Goal: Task Accomplishment & Management: Manage account settings

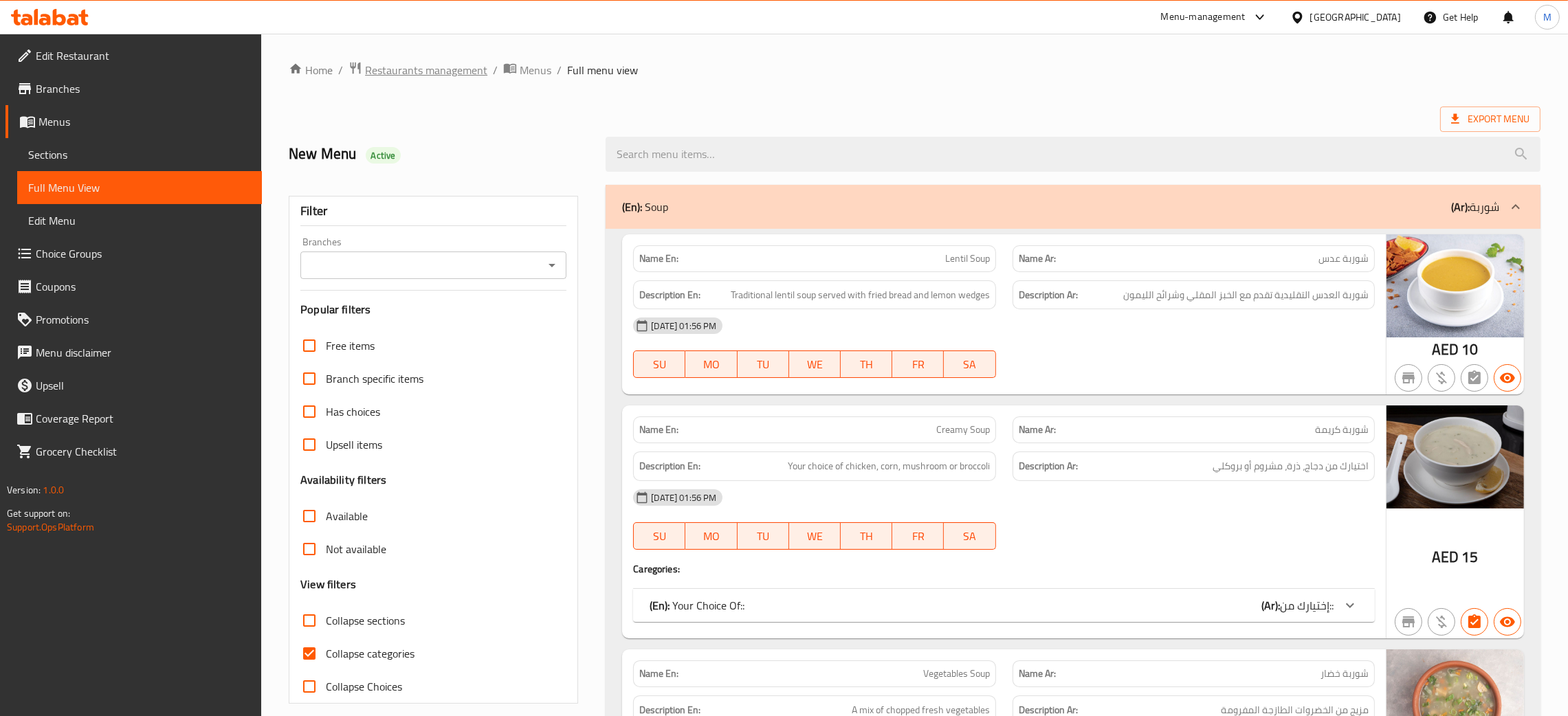
click at [438, 77] on span "Restaurants management" at bounding box center [426, 69] width 123 height 16
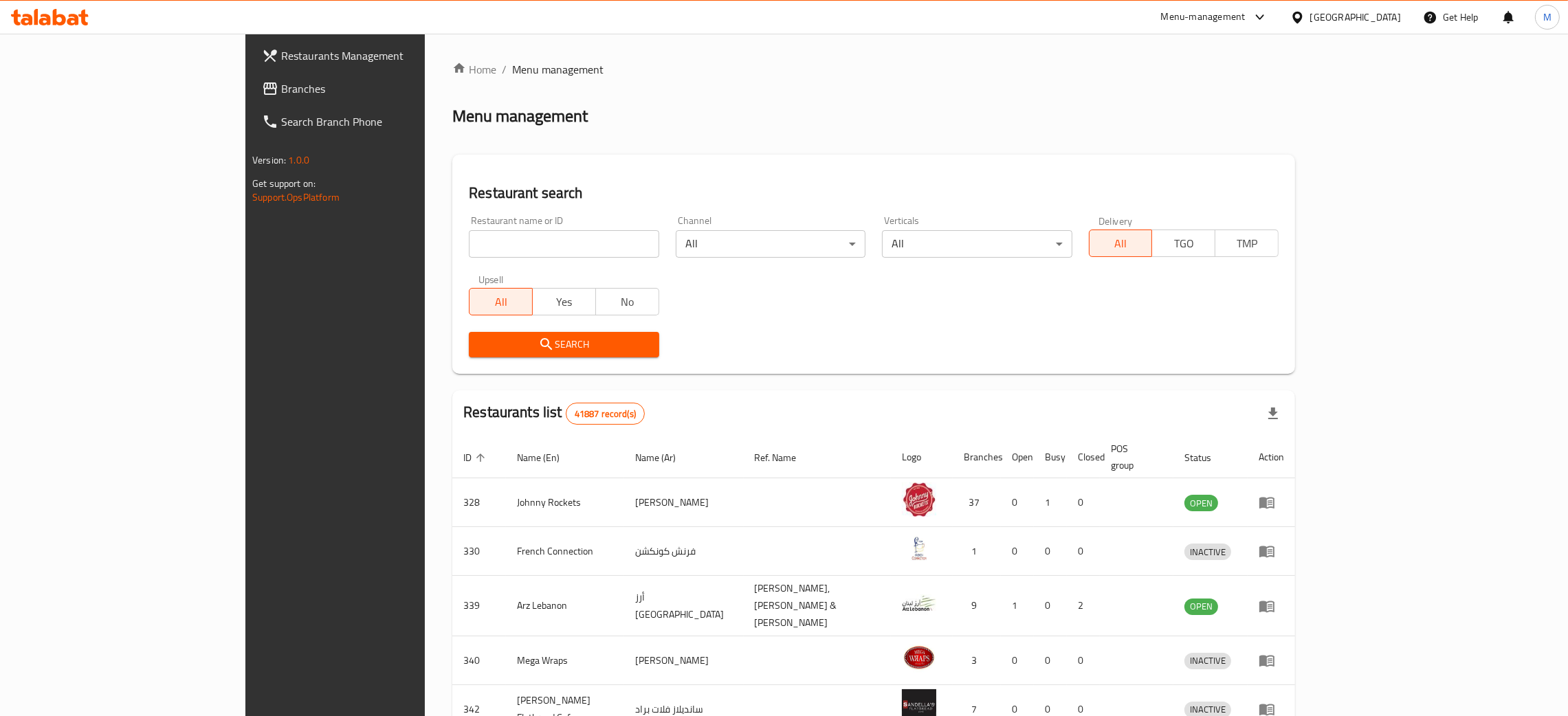
click at [281, 92] on span "Branches" at bounding box center [389, 88] width 215 height 16
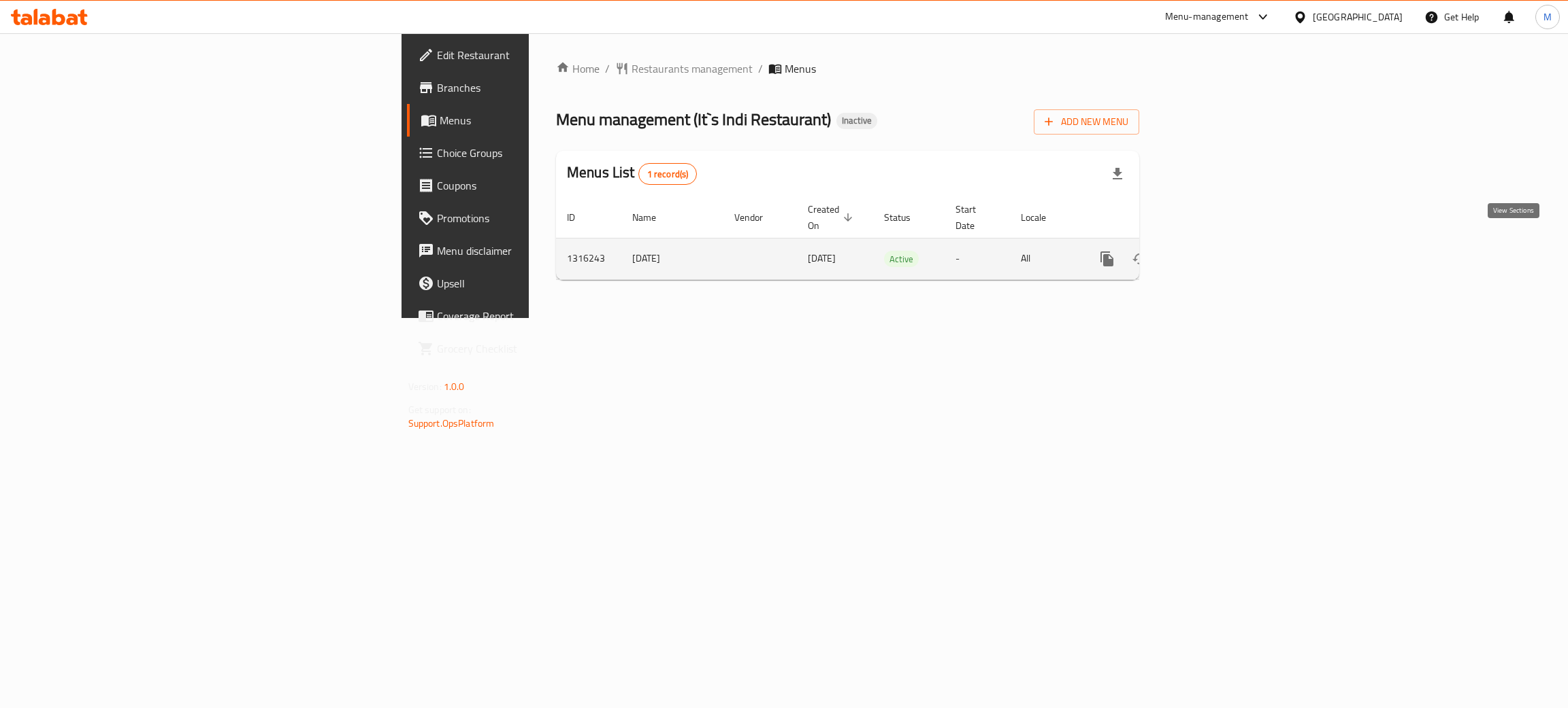
click at [1213, 252] on icon "enhanced table" at bounding box center [1204, 258] width 16 height 16
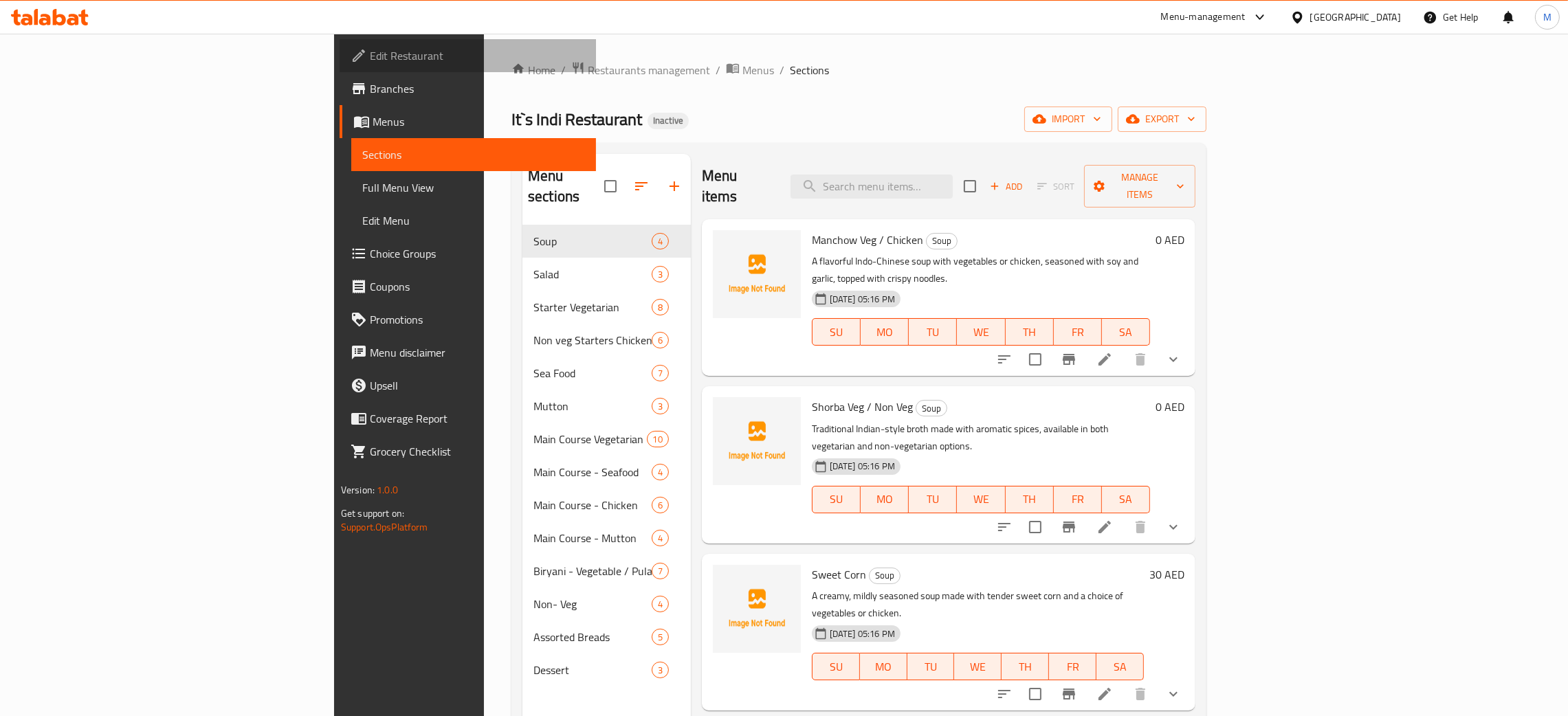
click at [369, 49] on span "Edit Restaurant" at bounding box center [477, 55] width 215 height 16
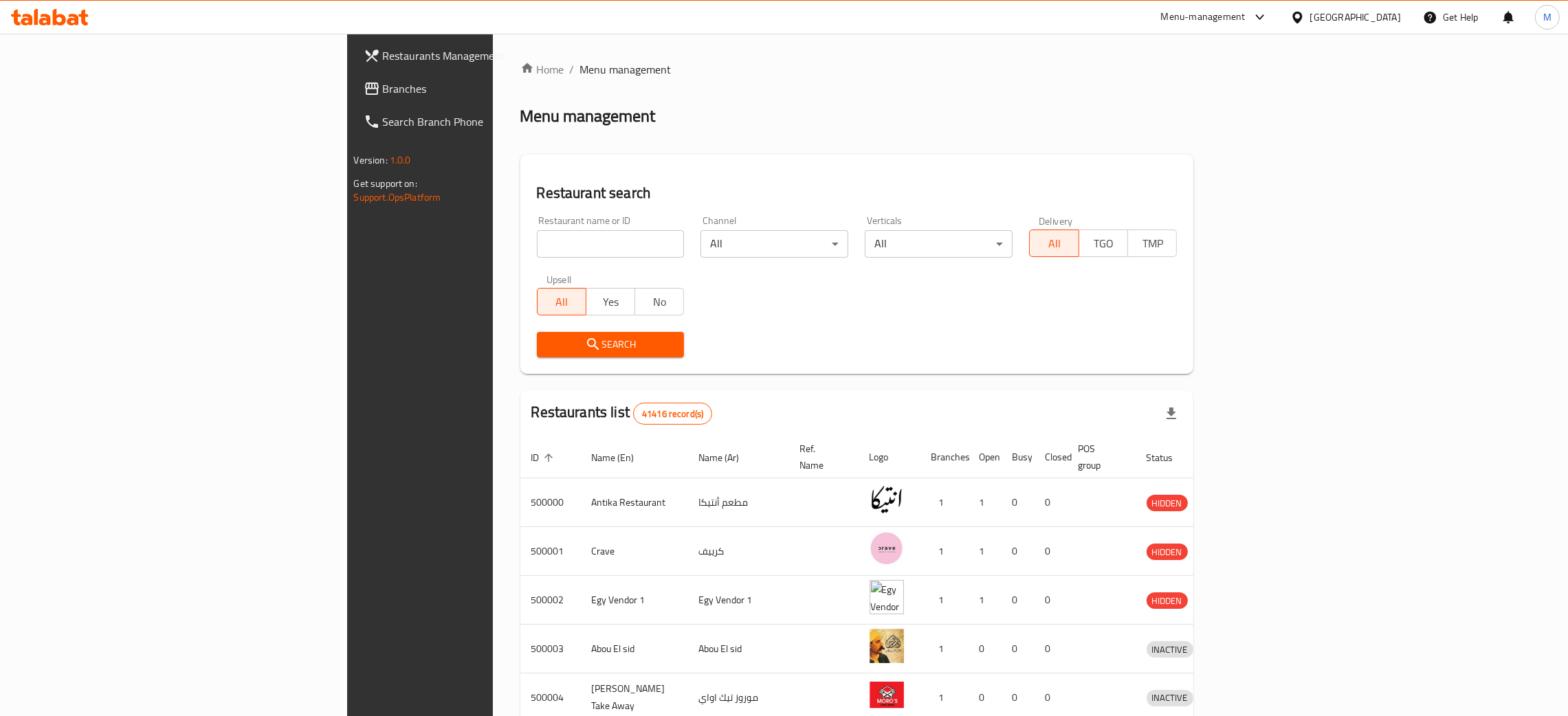
click at [1269, 20] on icon at bounding box center [1260, 16] width 16 height 16
click at [1218, 178] on div "Restaurant-Management" at bounding box center [1194, 183] width 107 height 15
